Goal: Information Seeking & Learning: Understand process/instructions

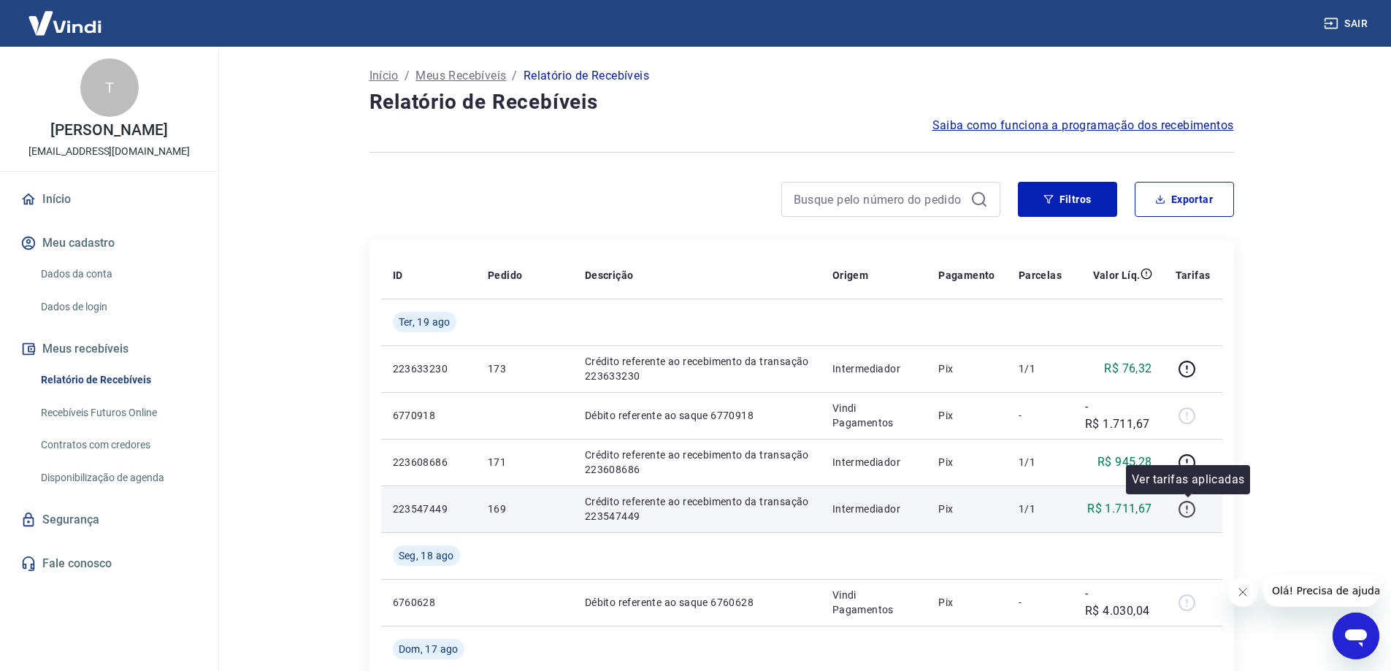
click at [1185, 514] on icon "button" at bounding box center [1187, 509] width 18 height 18
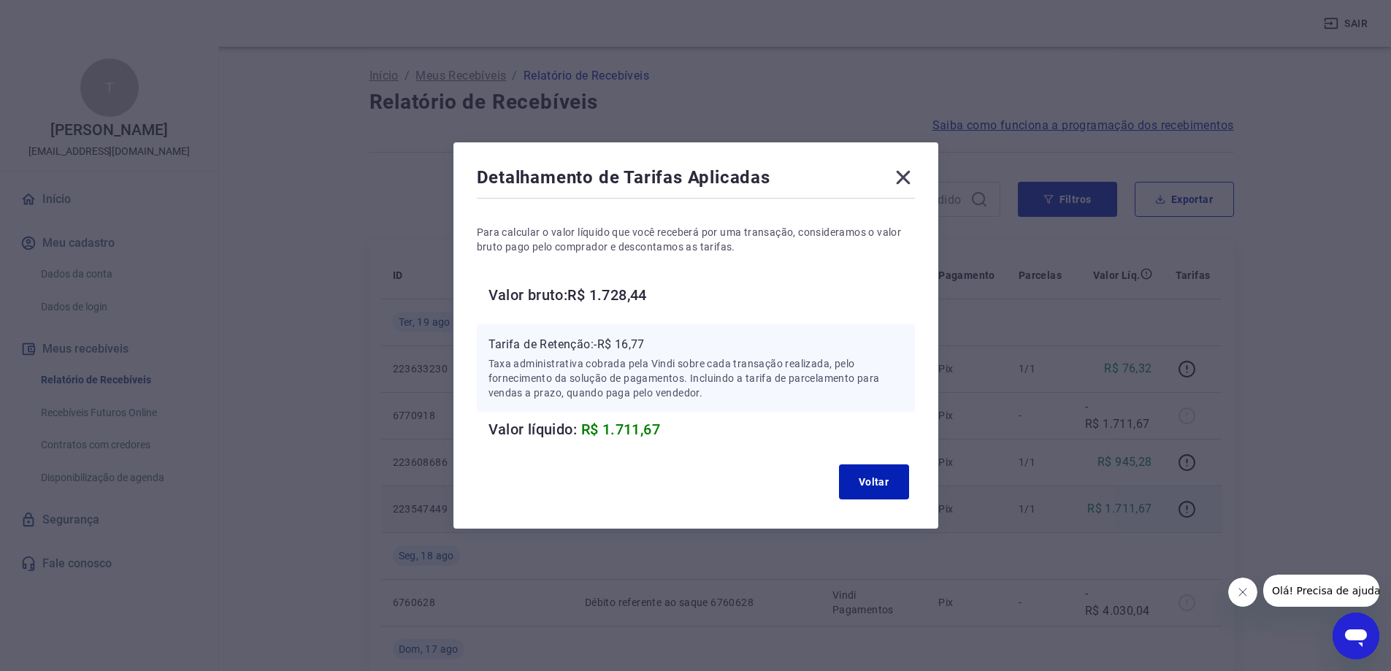
click at [908, 169] on icon at bounding box center [903, 177] width 23 height 23
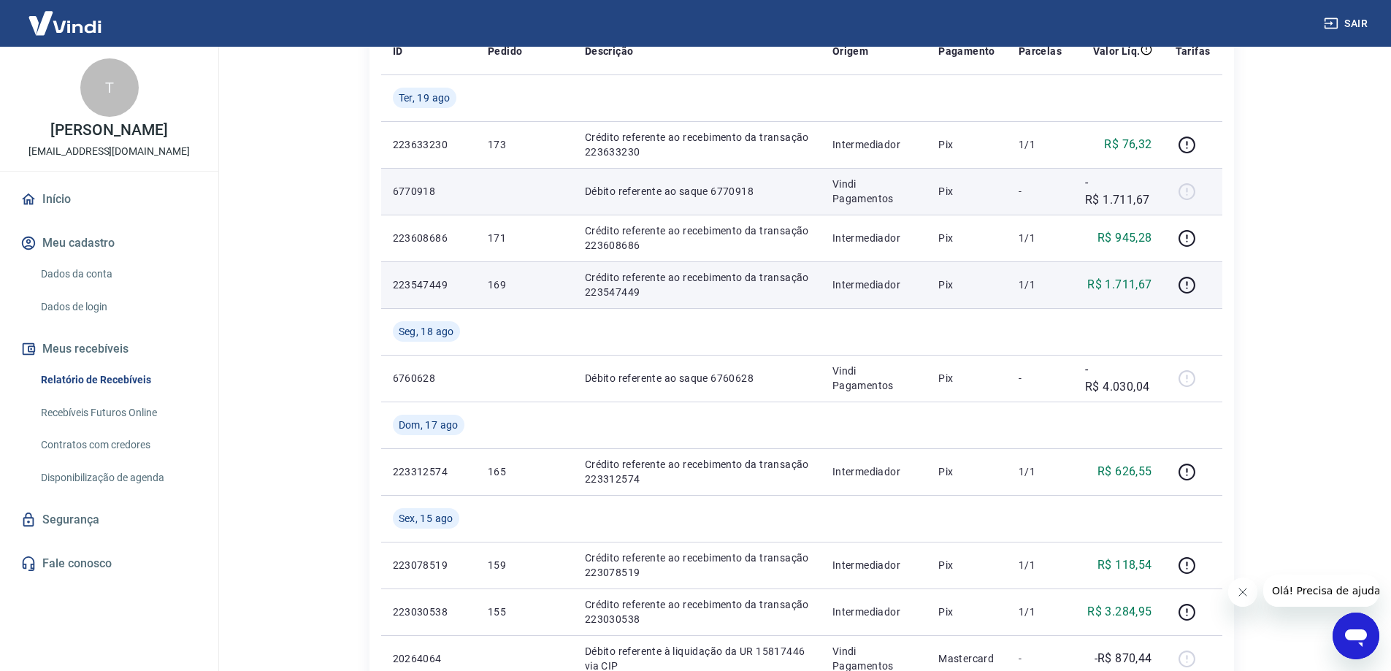
scroll to position [222, 0]
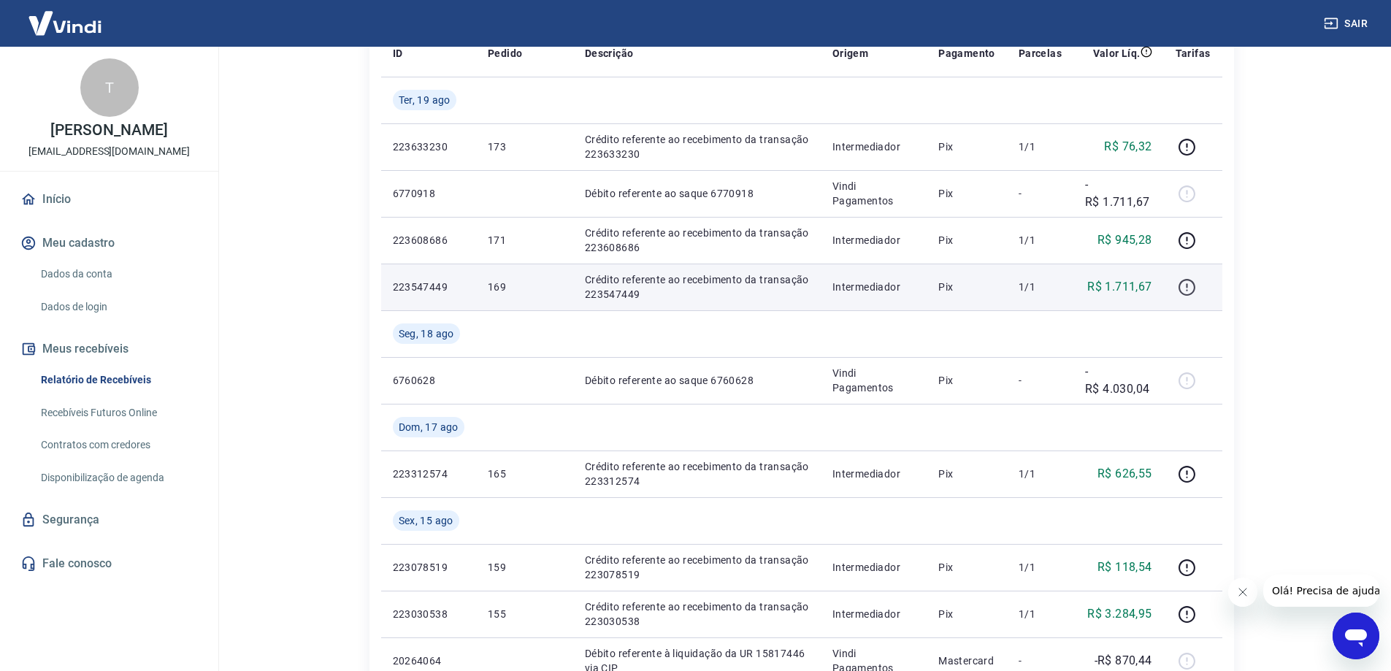
click at [1177, 278] on button "button" at bounding box center [1187, 286] width 23 height 23
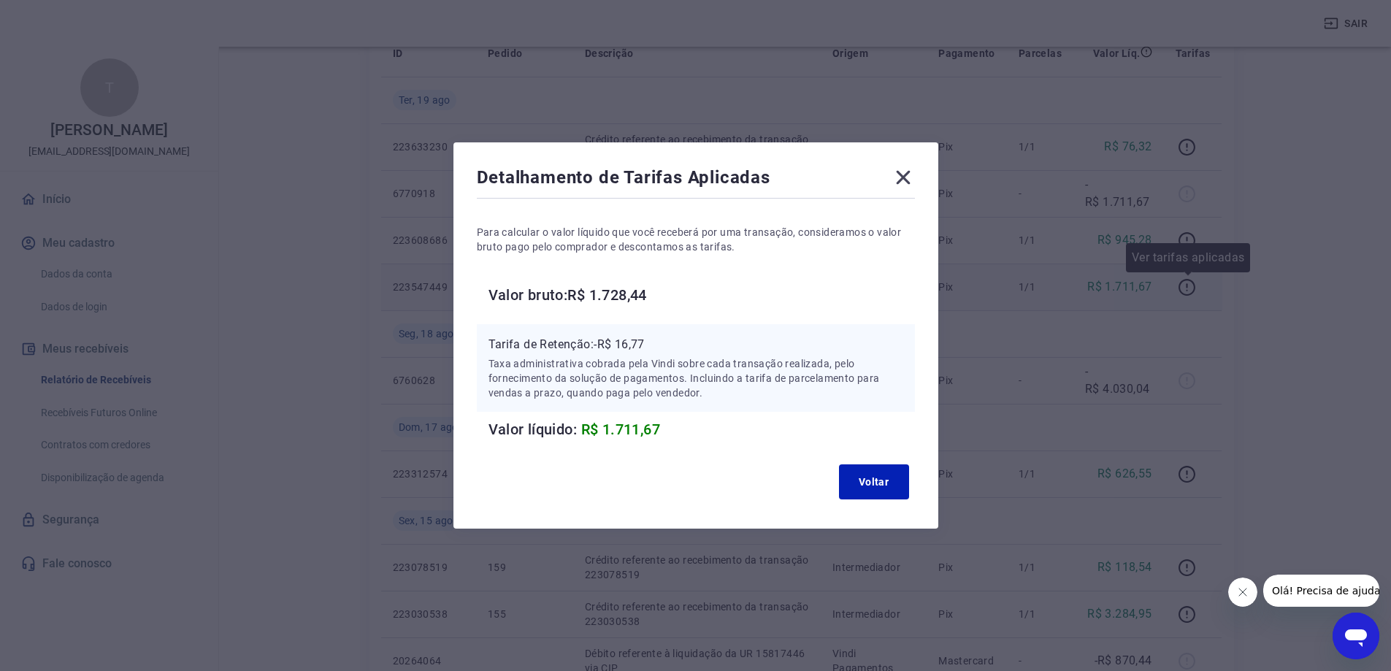
click at [1184, 285] on div "Detalhamento de Tarifas Aplicadas Para calcular o valor líquido que você recebe…" at bounding box center [695, 335] width 1391 height 671
click at [896, 163] on div "Detalhamento de Tarifas Aplicadas Para calcular o valor líquido que você recebe…" at bounding box center [696, 335] width 485 height 386
click at [887, 166] on div "Detalhamento de Tarifas Aplicadas Para calcular o valor líquido que você recebe…" at bounding box center [696, 335] width 485 height 386
click at [901, 169] on icon at bounding box center [903, 177] width 23 height 23
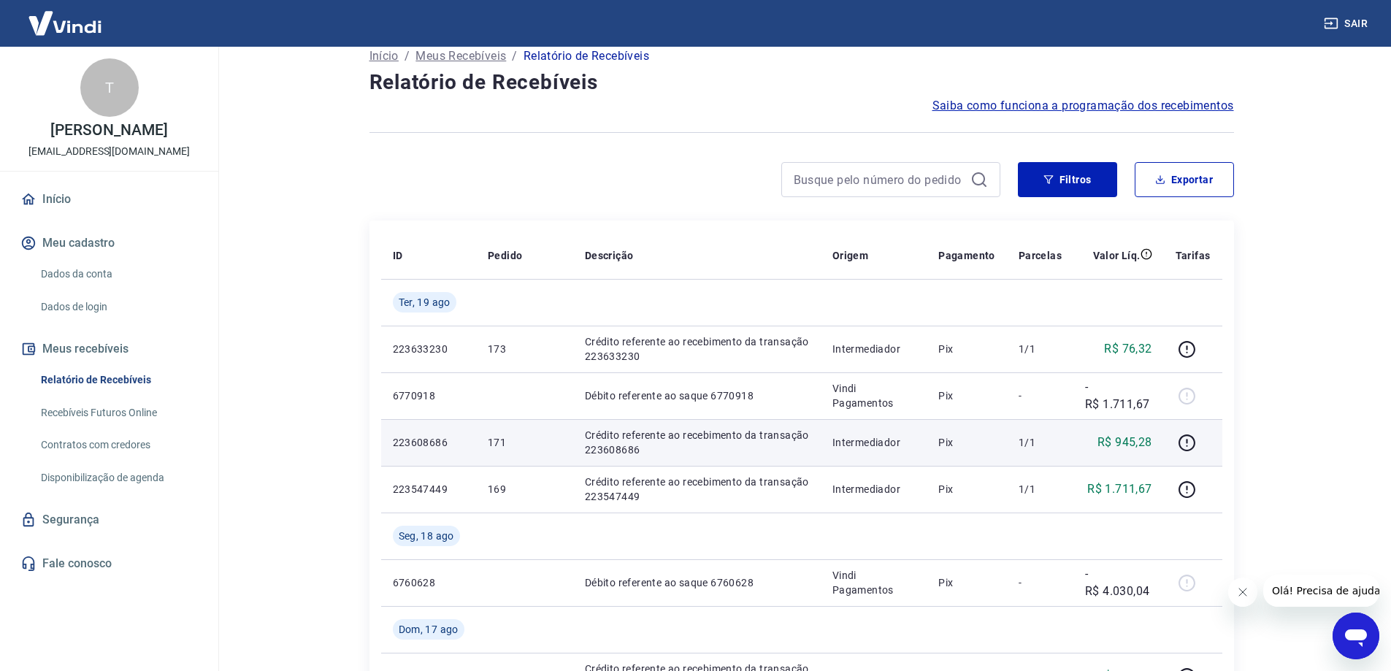
scroll to position [0, 0]
